Goal: Navigation & Orientation: Find specific page/section

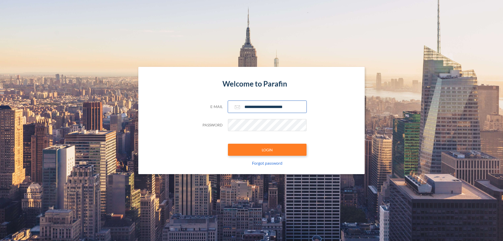
type input "**********"
click at [267, 150] on button "LOGIN" at bounding box center [267, 150] width 79 height 12
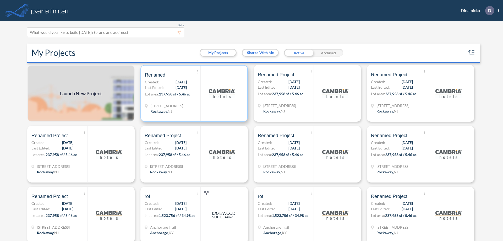
scroll to position [1, 0]
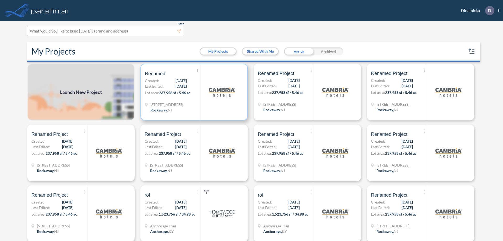
click at [193, 92] on p "Lot area: 237,958 sf / 5.46 ac" at bounding box center [173, 94] width 56 height 8
